Goal: Task Accomplishment & Management: Manage account settings

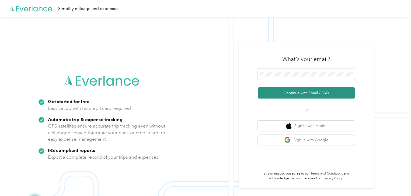
click at [300, 92] on button "Continue with Email / SSO" at bounding box center [306, 92] width 97 height 11
